Goal: Information Seeking & Learning: Learn about a topic

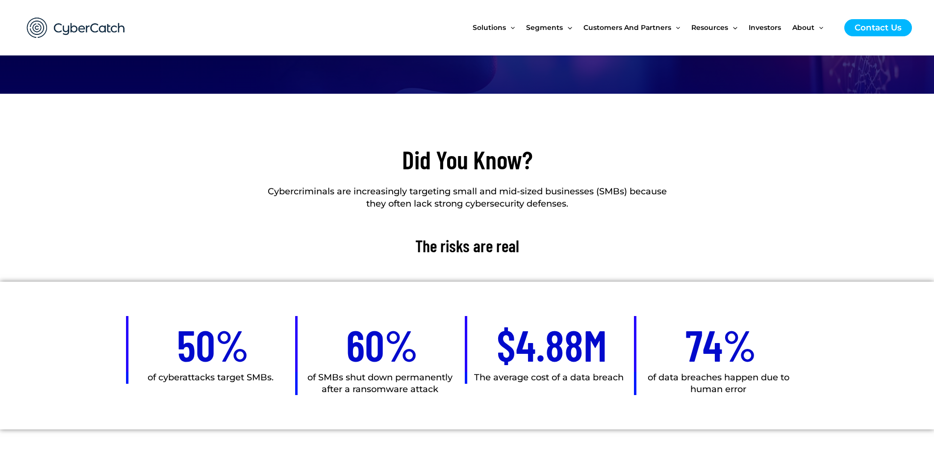
scroll to position [305, 0]
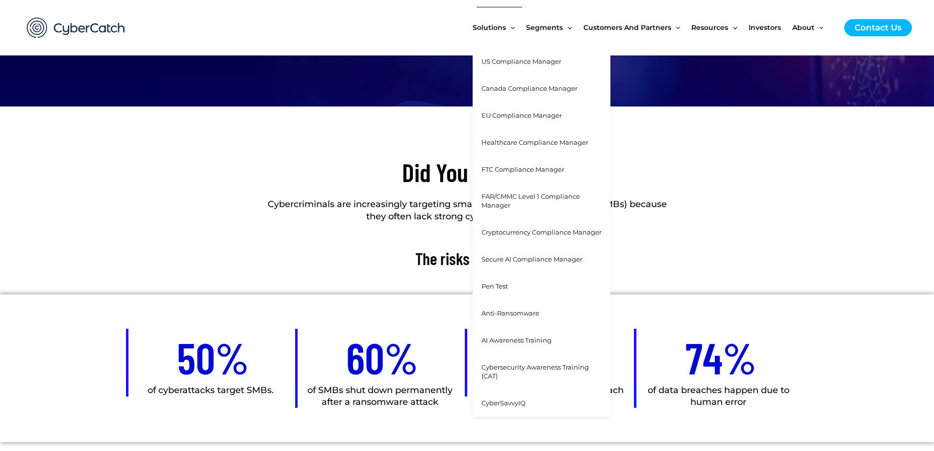
click at [529, 364] on span "Cybersecurity Awareness Training (CAT)" at bounding box center [535, 371] width 107 height 17
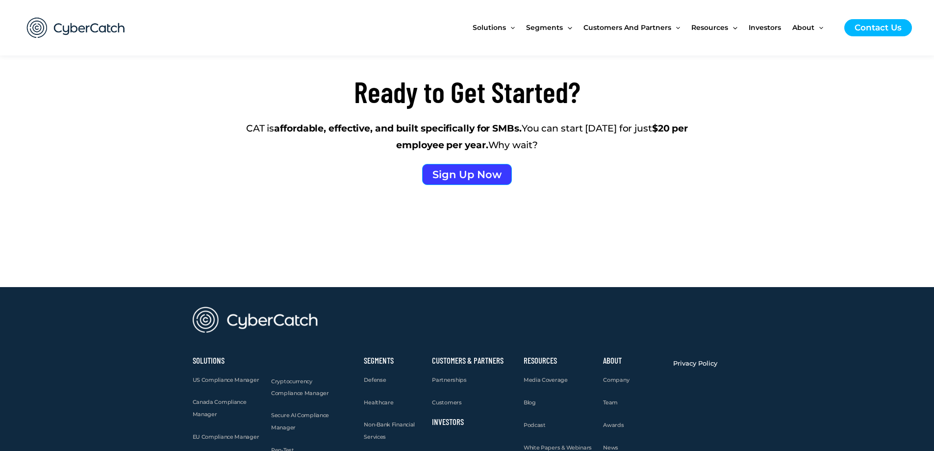
scroll to position [2370, 0]
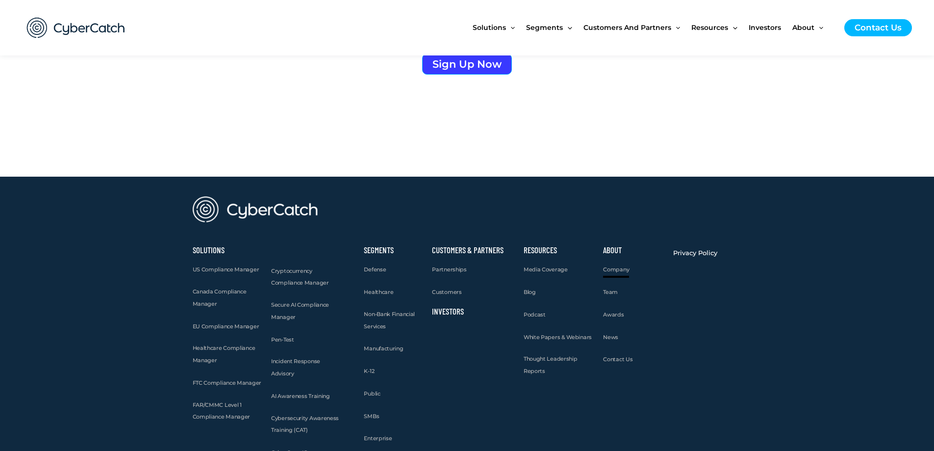
click at [609, 265] on link "Company" at bounding box center [616, 269] width 26 height 12
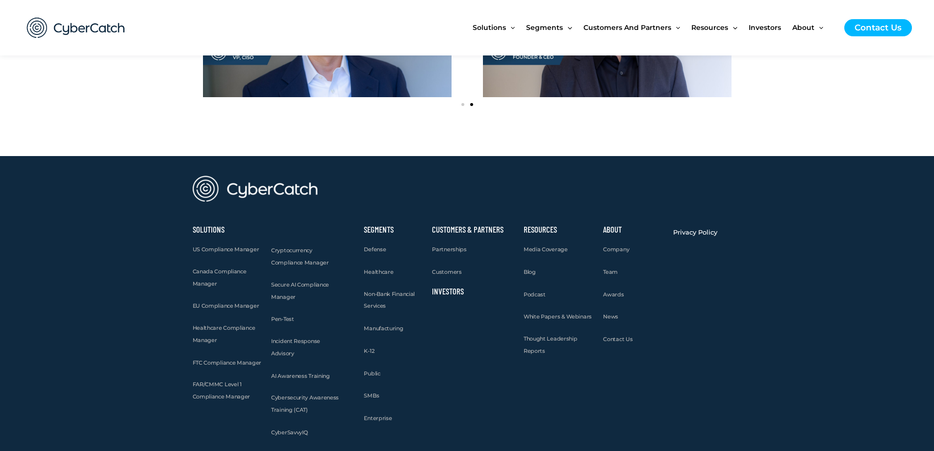
scroll to position [1308, 0]
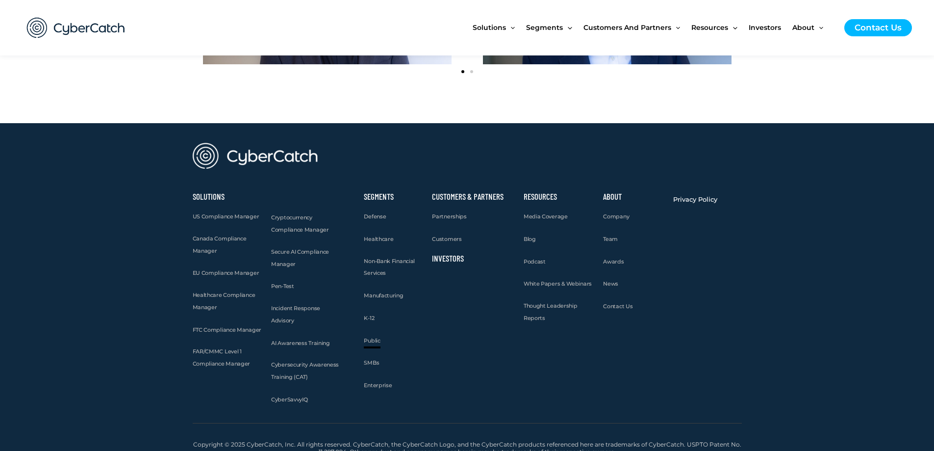
click at [365, 339] on span "Public" at bounding box center [372, 340] width 16 height 7
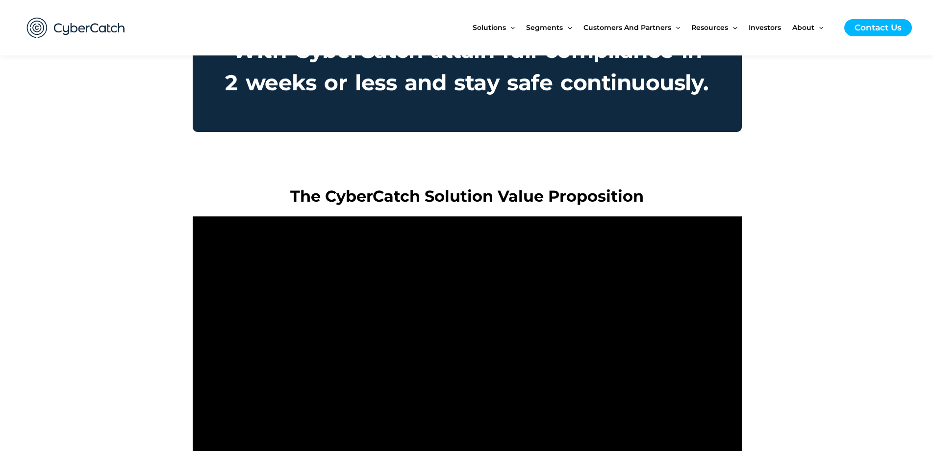
scroll to position [1144, 0]
